Goal: Task Accomplishment & Management: Complete application form

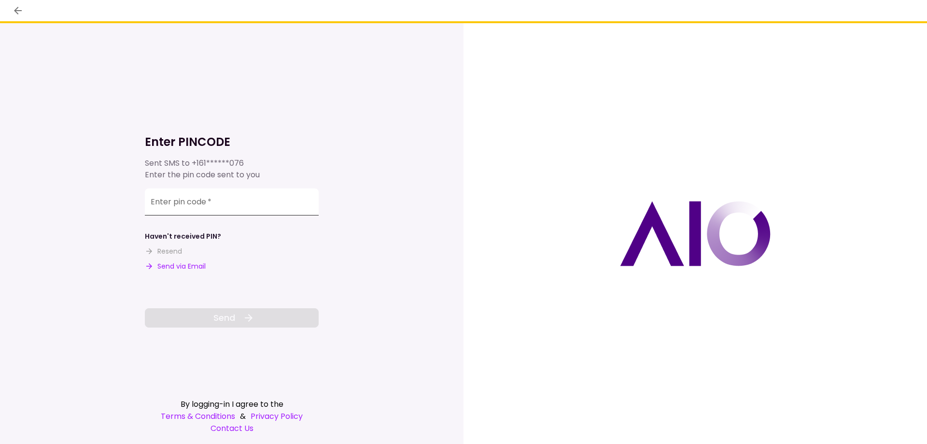
click at [211, 203] on input "Enter pin code   *" at bounding box center [232, 201] width 174 height 27
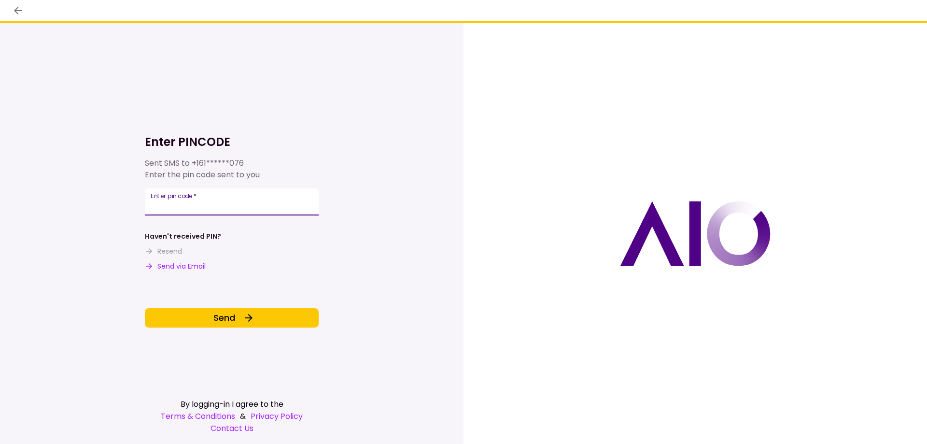
type input "******"
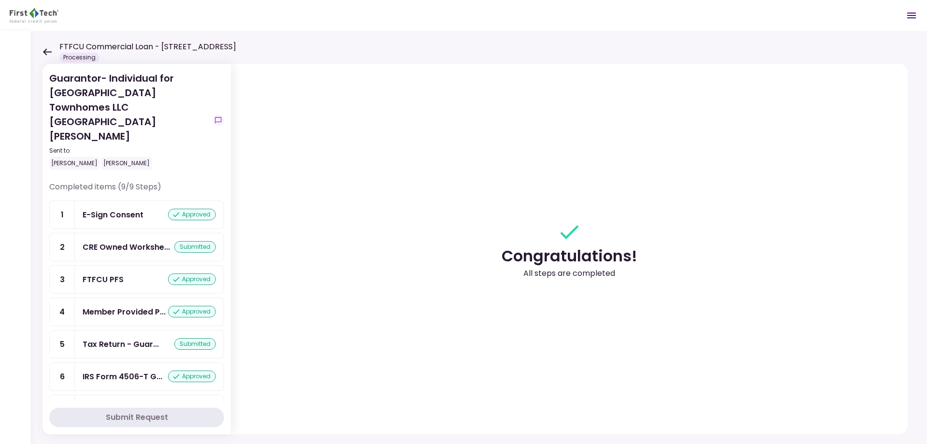
click at [47, 49] on icon at bounding box center [46, 51] width 9 height 7
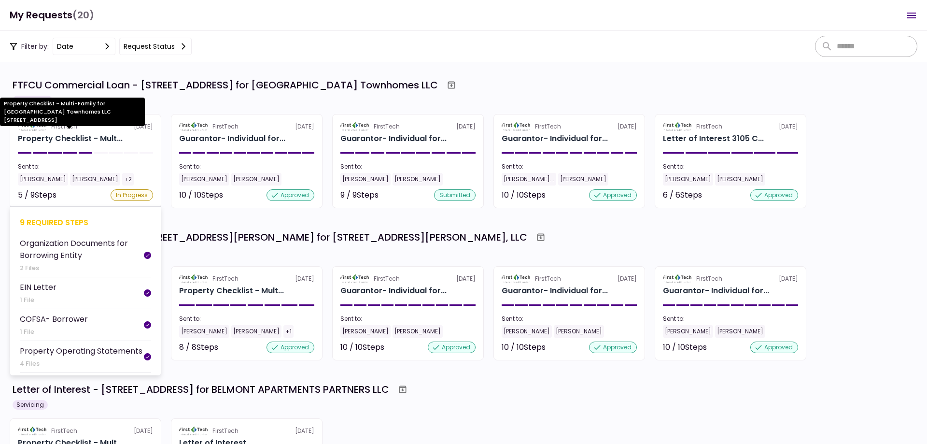
click at [107, 143] on div "Property Checklist - Mult..." at bounding box center [70, 139] width 105 height 12
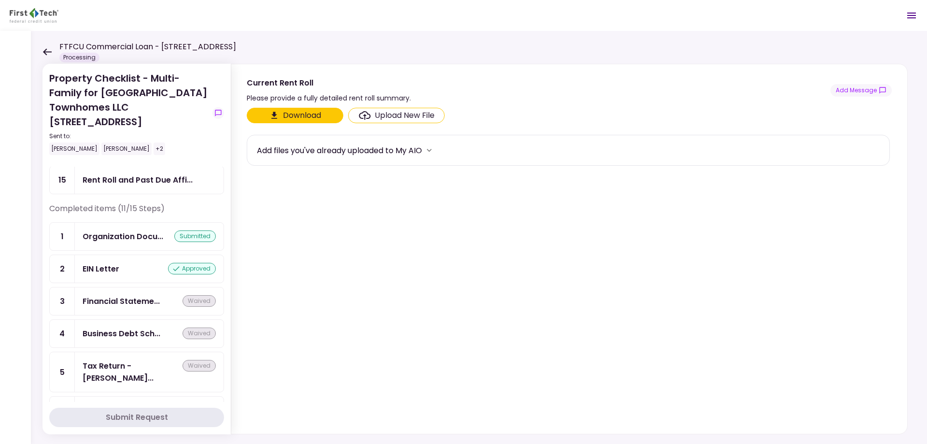
scroll to position [69, 0]
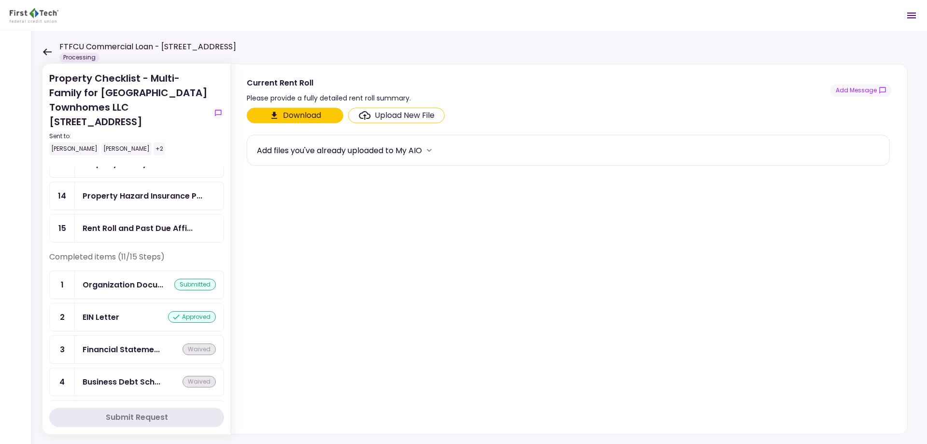
click at [138, 228] on div "Rent Roll and Past Due Affi..." at bounding box center [138, 228] width 110 height 12
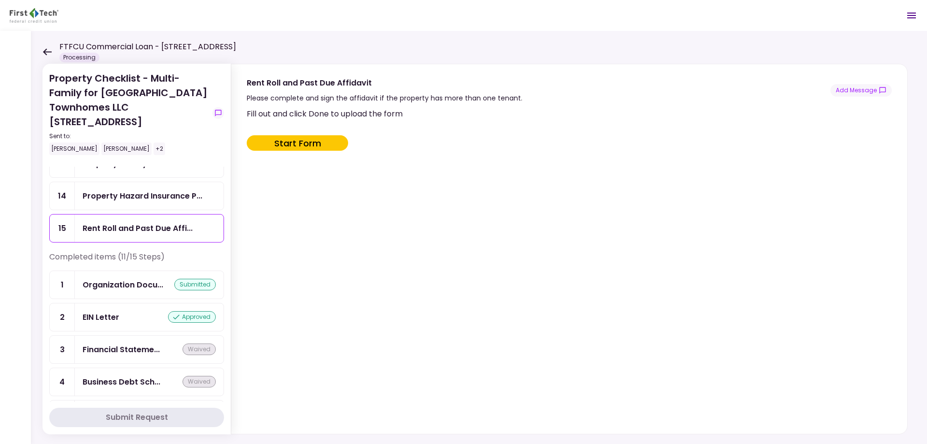
click at [309, 142] on button "Start Form" at bounding box center [297, 142] width 101 height 15
type input "***"
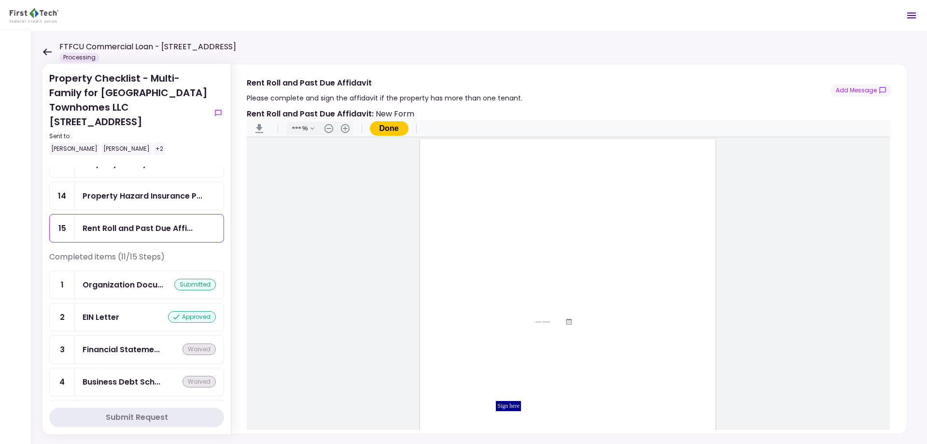
scroll to position [82, 0]
click at [261, 128] on button ".cls-1{fill:#abb0c4;} icon - header - download" at bounding box center [258, 128] width 15 height 15
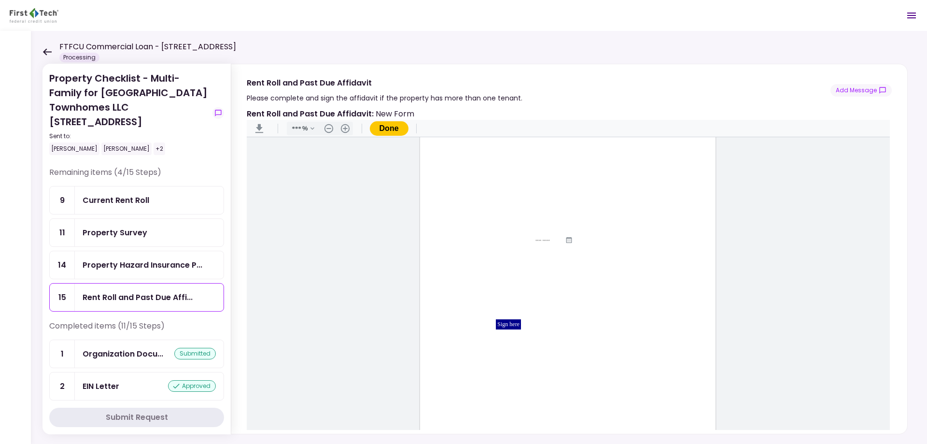
click at [46, 50] on icon at bounding box center [46, 51] width 9 height 7
